Goal: Information Seeking & Learning: Learn about a topic

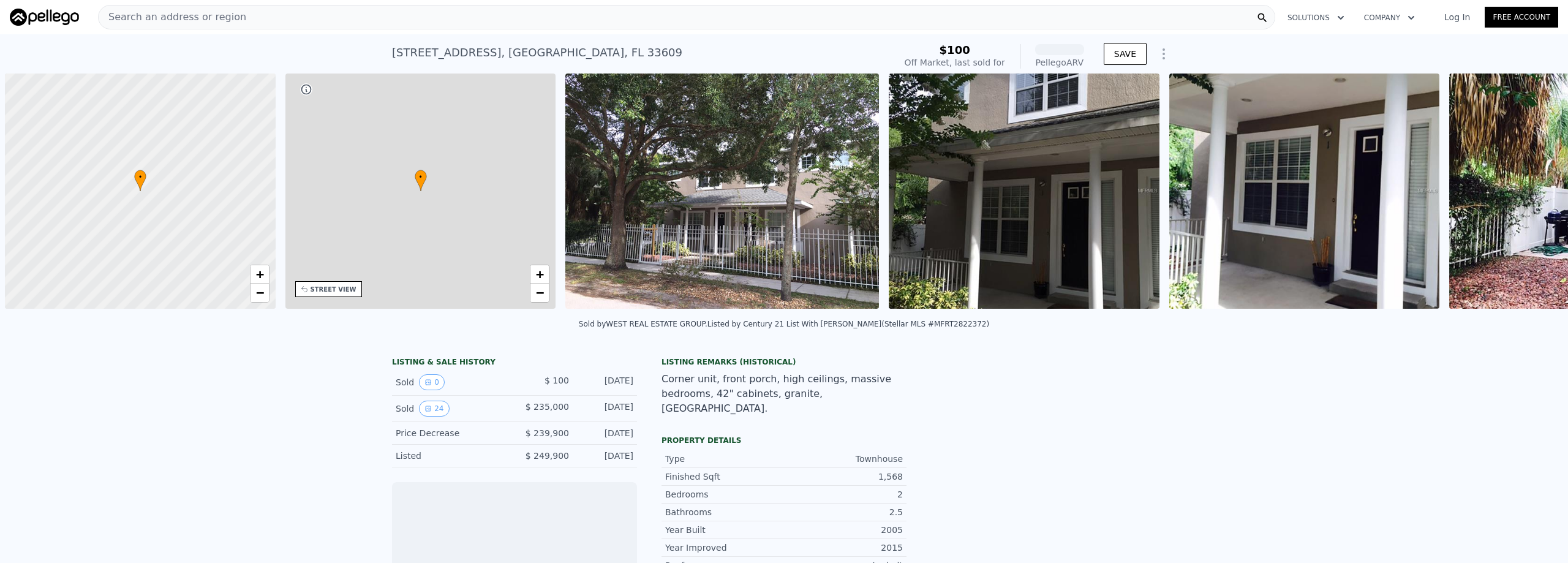
scroll to position [0, 5]
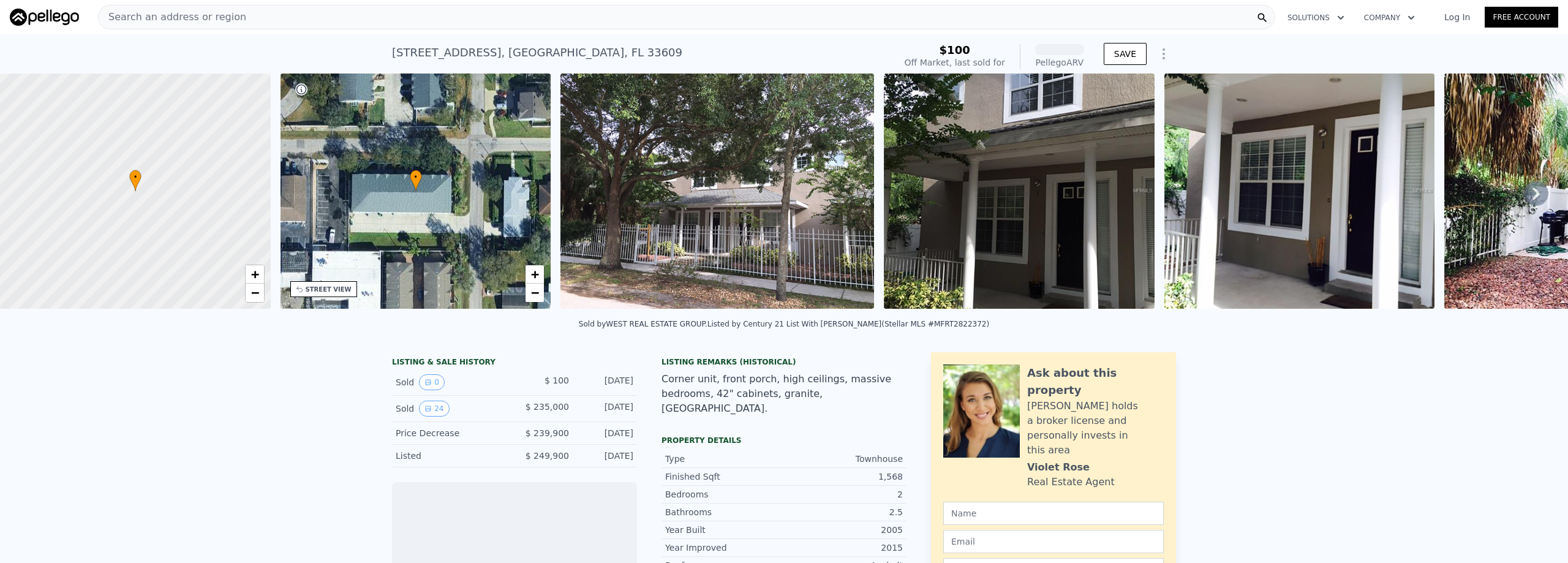
click at [180, 22] on span "Search an address or region" at bounding box center [172, 18] width 147 height 15
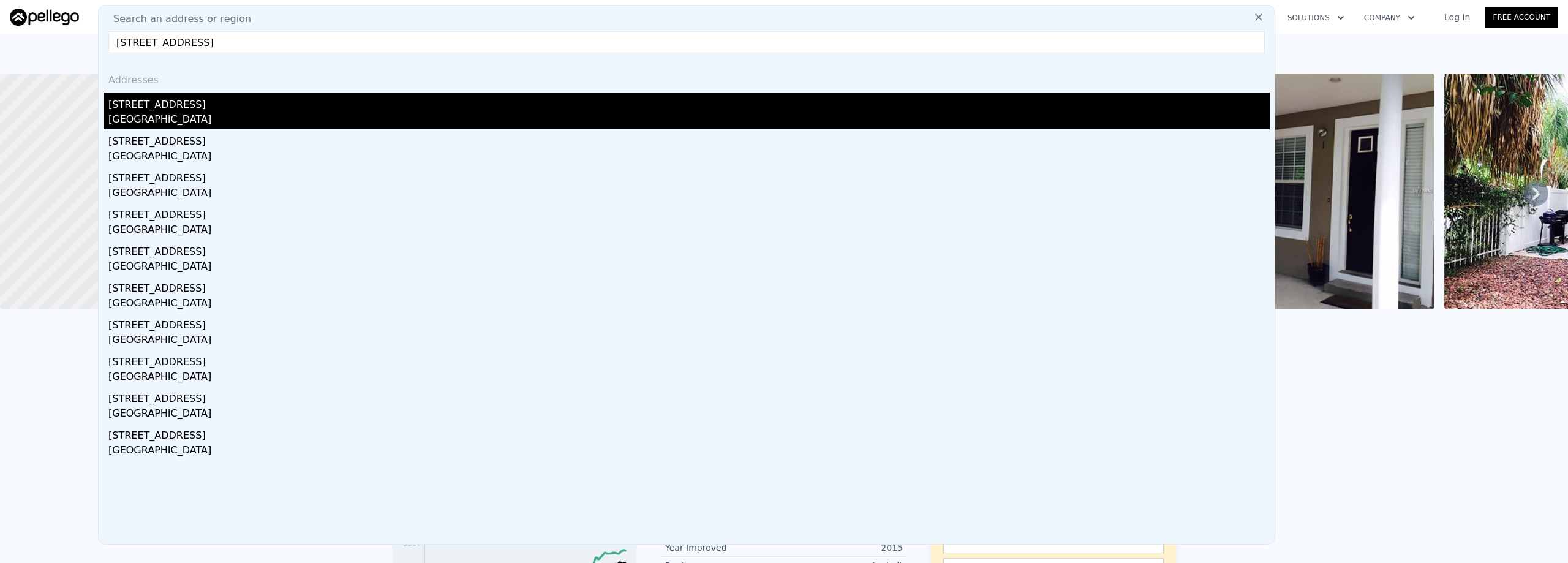
type input "[STREET_ADDRESS]"
click at [147, 104] on div "[STREET_ADDRESS]" at bounding box center [689, 101] width 1161 height 19
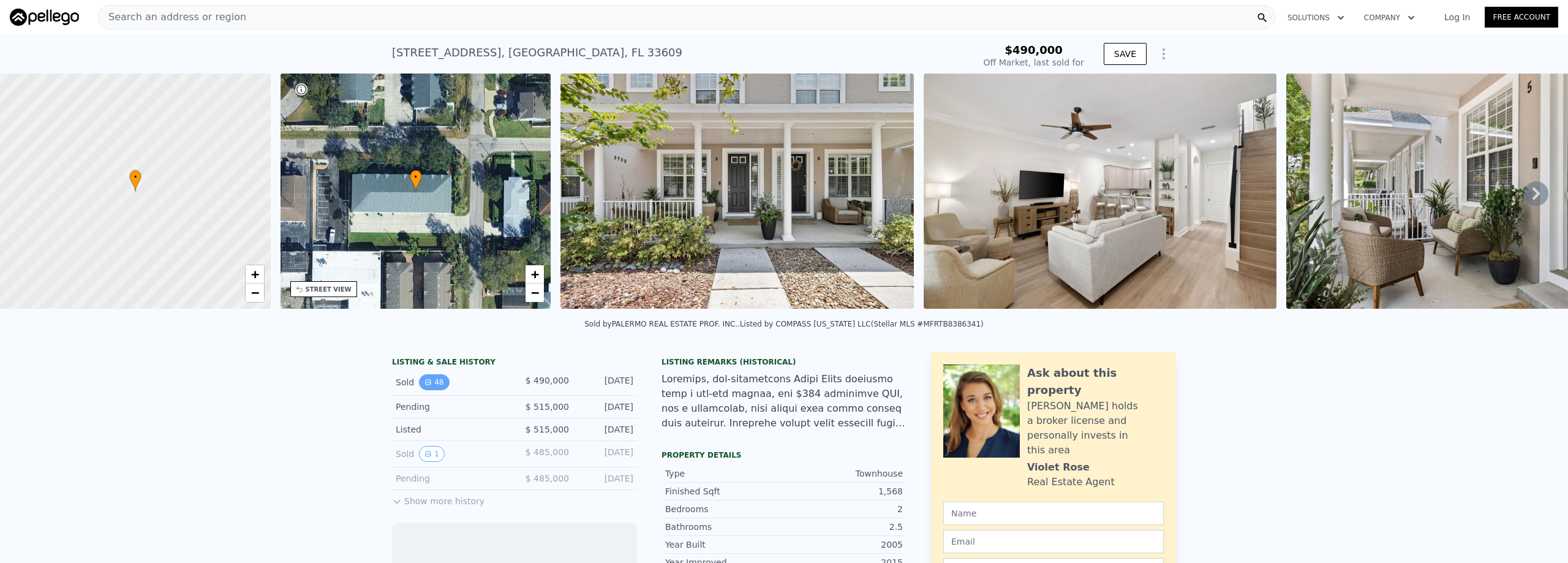
click at [430, 390] on button "48" at bounding box center [434, 382] width 30 height 16
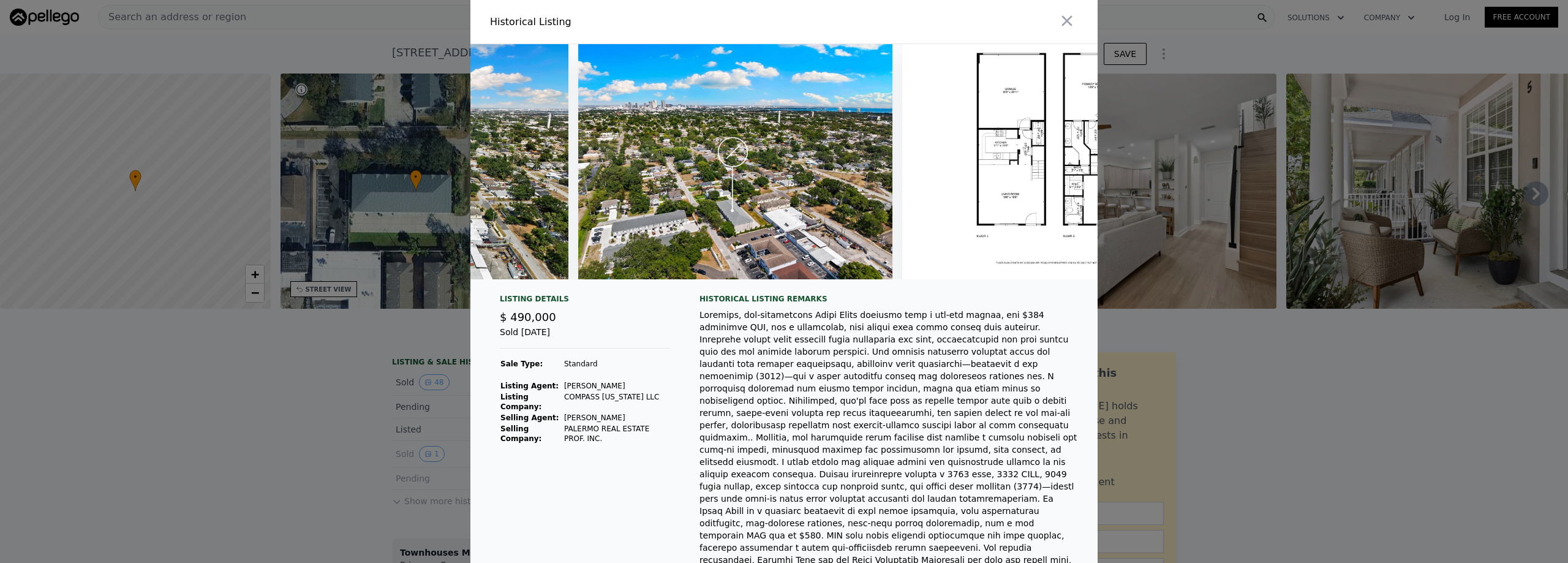
scroll to position [0, 16372]
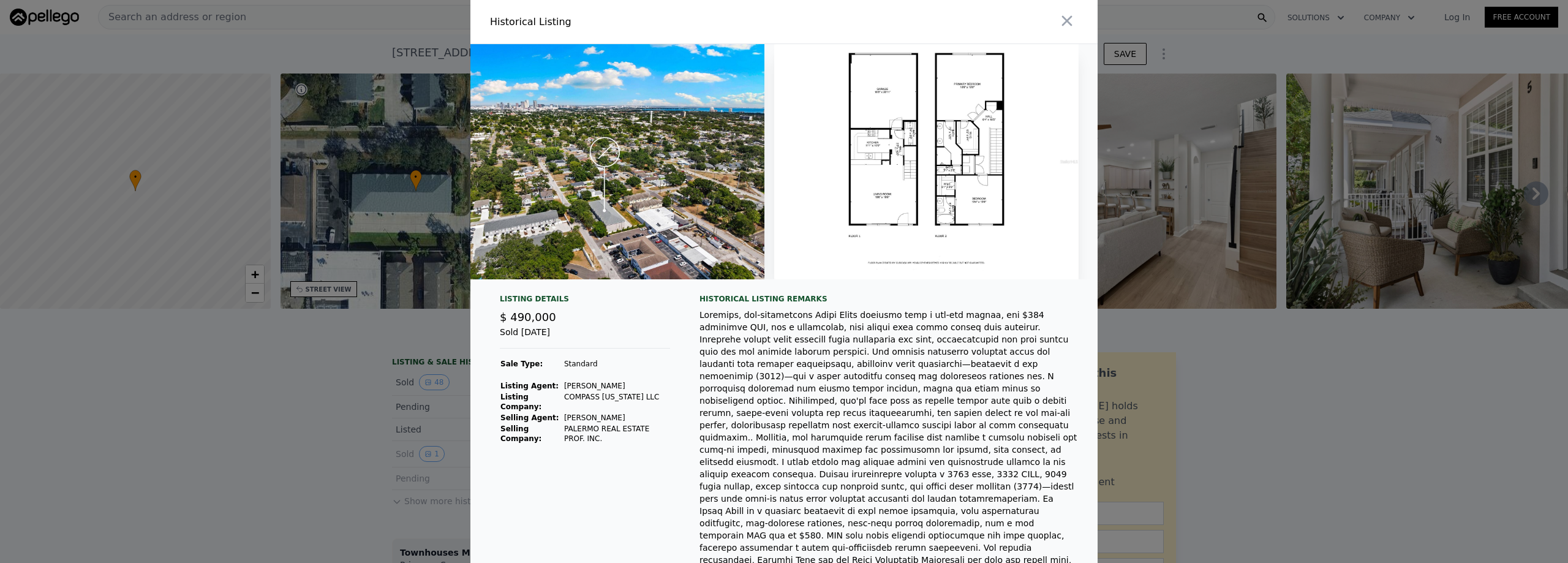
type input "$ 494,000"
type input "-$ 55,761"
click at [1062, 22] on icon "button" at bounding box center [1067, 21] width 10 height 10
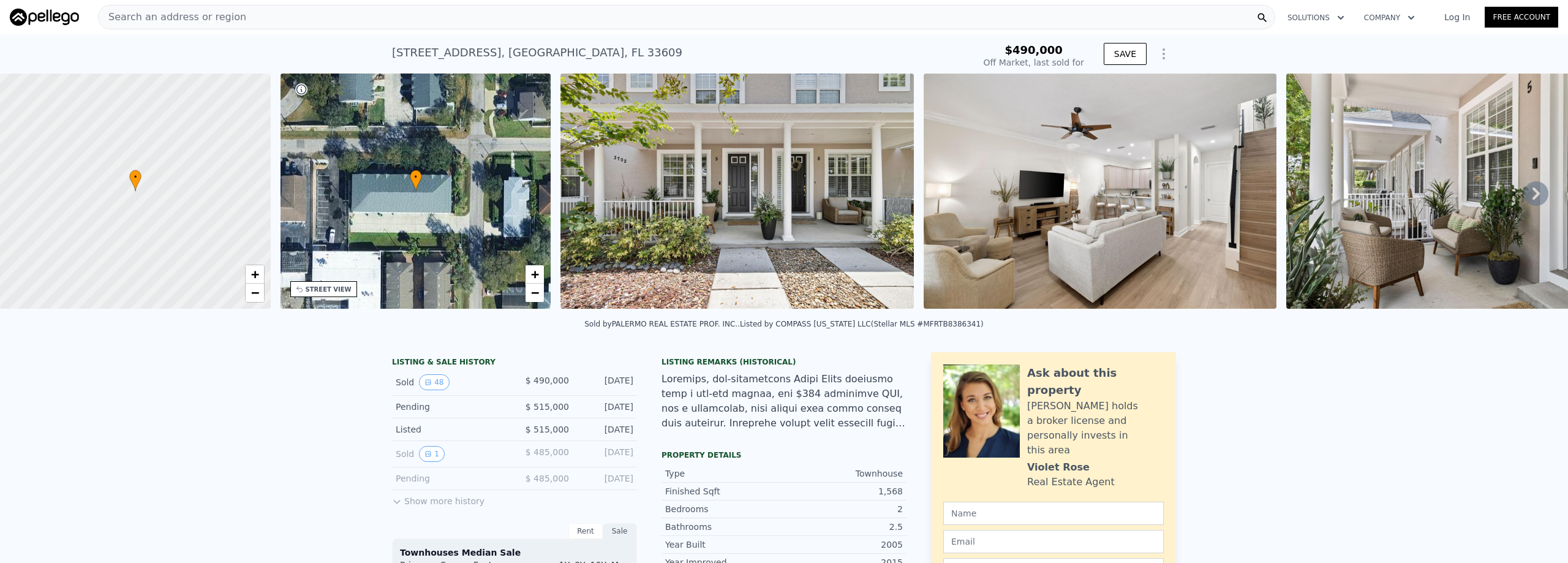
click at [297, 13] on div "Search an address or region" at bounding box center [686, 17] width 1177 height 24
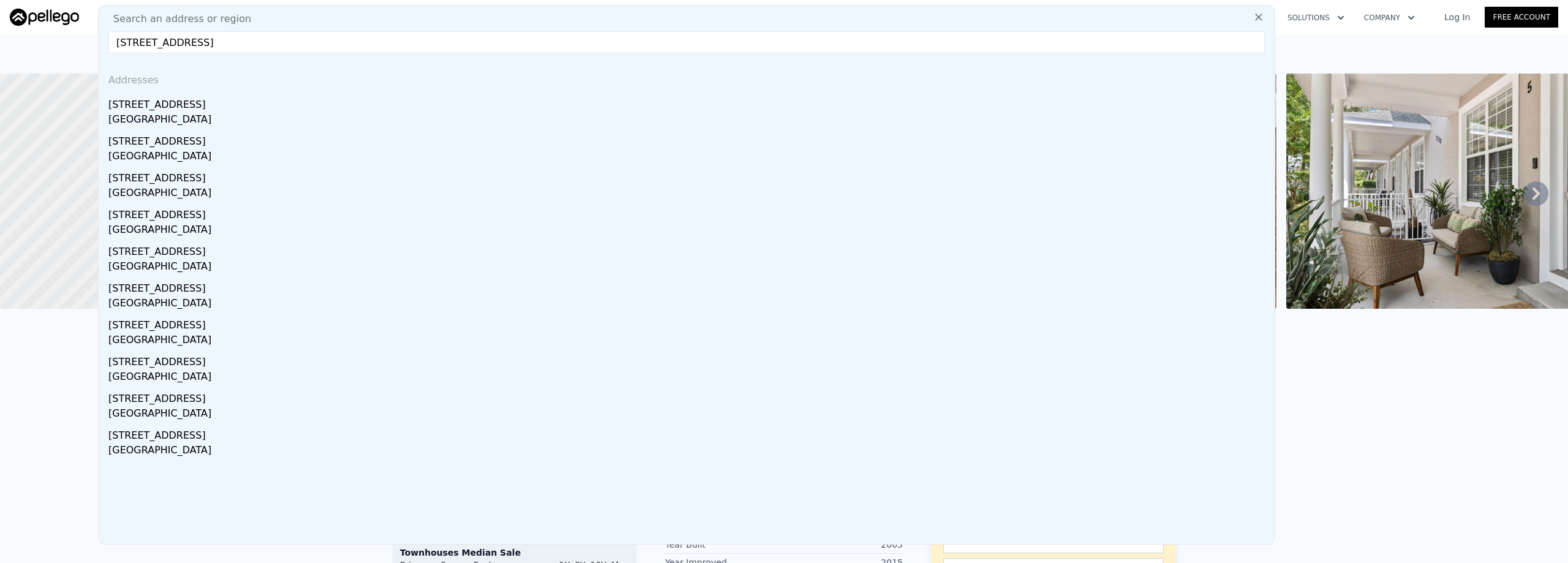
drag, startPoint x: 210, startPoint y: 47, endPoint x: 229, endPoint y: 45, distance: 19.1
click at [229, 45] on input "[STREET_ADDRESS]" at bounding box center [687, 42] width 1157 height 22
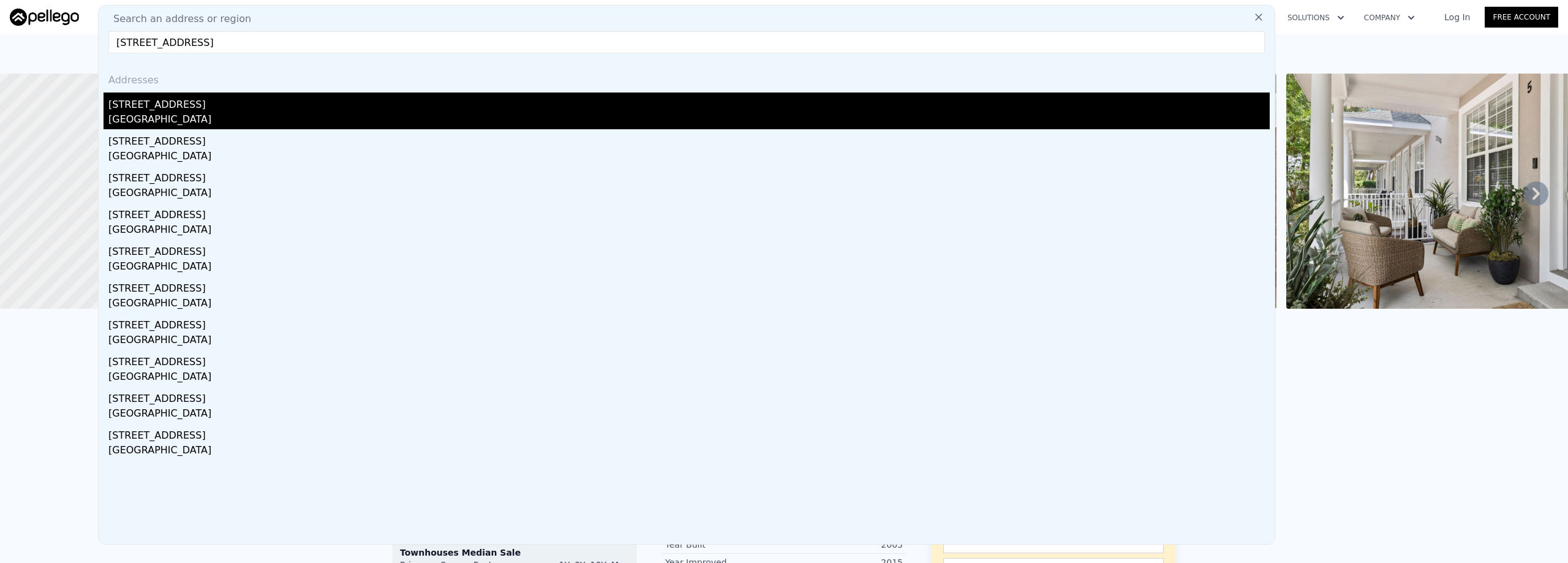
type input "[STREET_ADDRESS]"
click at [167, 117] on div "[GEOGRAPHIC_DATA]" at bounding box center [689, 121] width 1161 height 17
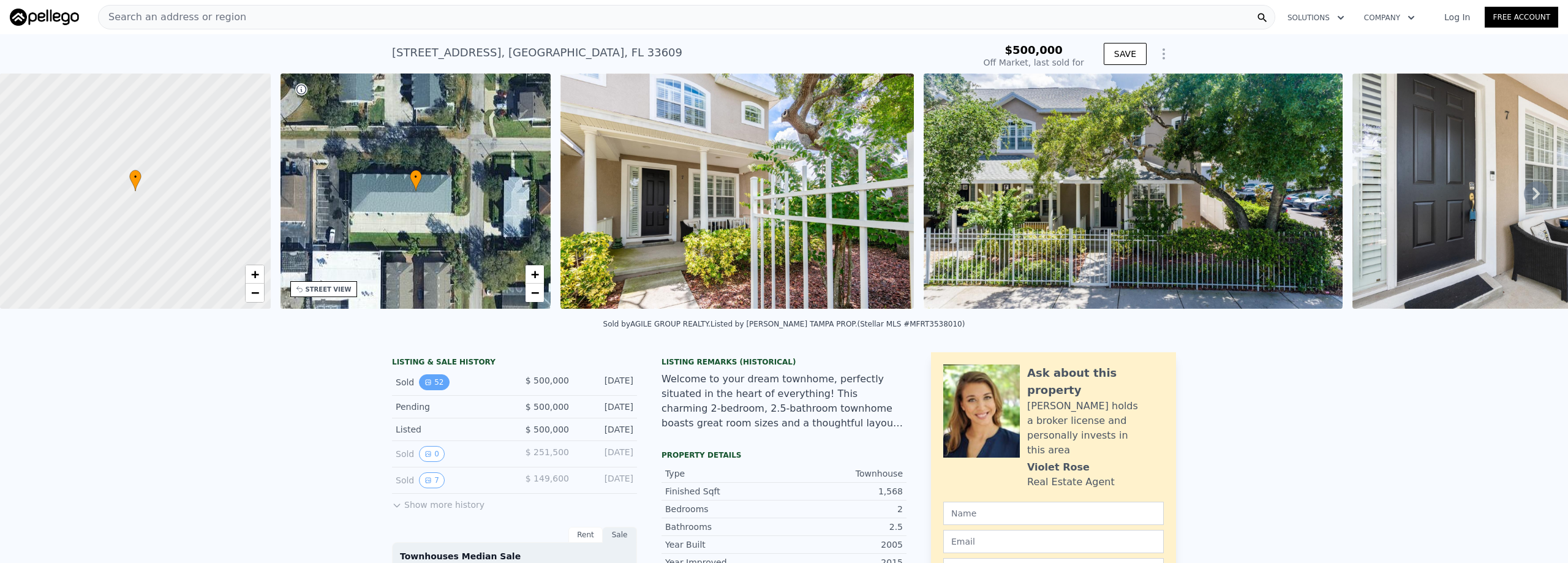
click at [433, 390] on button "52" at bounding box center [434, 382] width 30 height 16
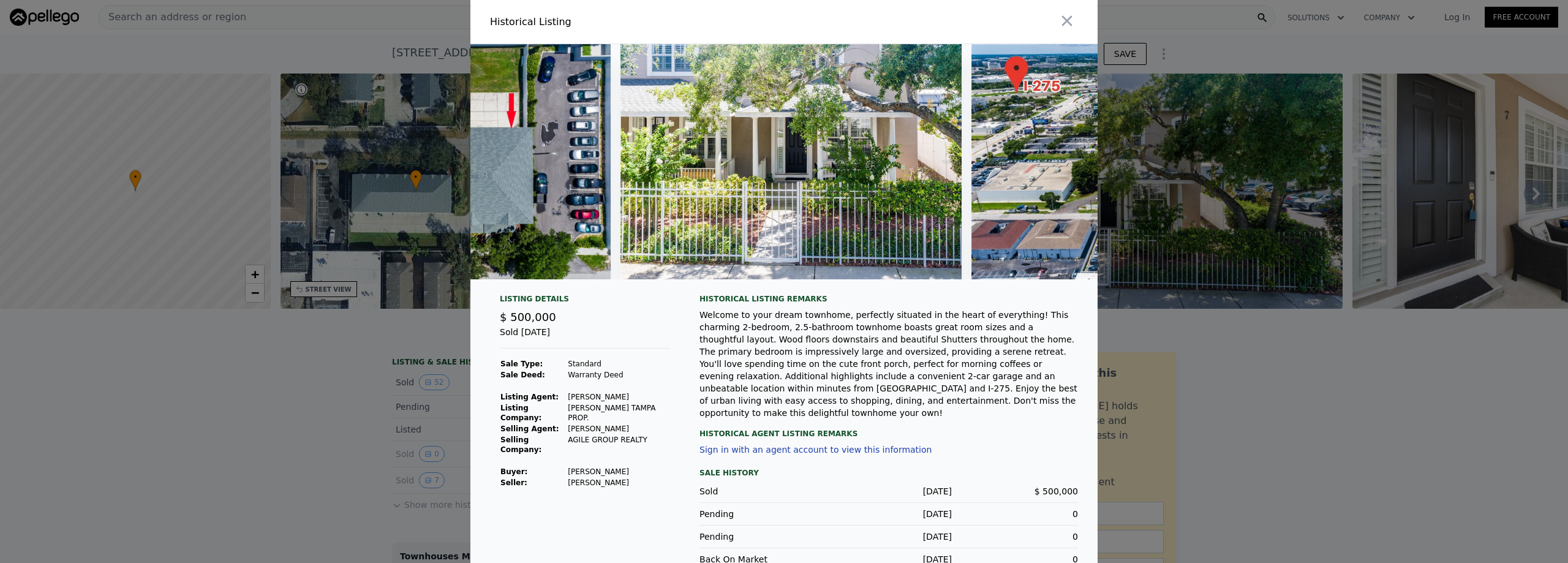
scroll to position [0, 18910]
